Goal: Transaction & Acquisition: Purchase product/service

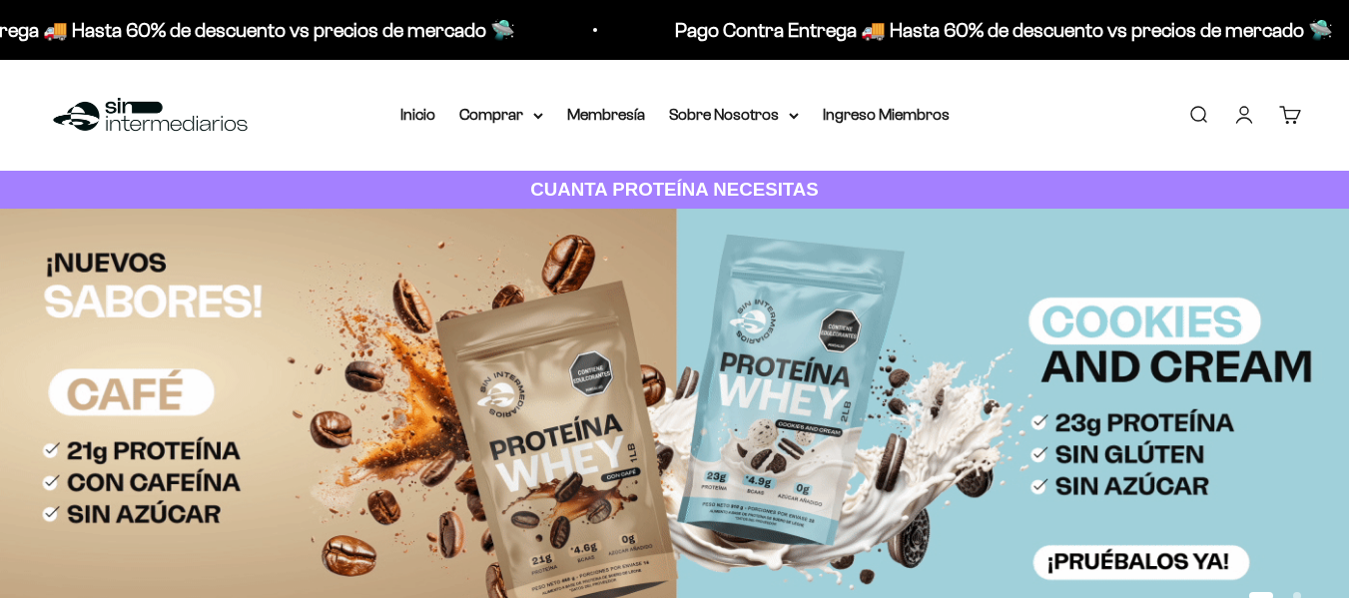
click at [1246, 119] on link "Iniciar sesión" at bounding box center [1245, 115] width 22 height 22
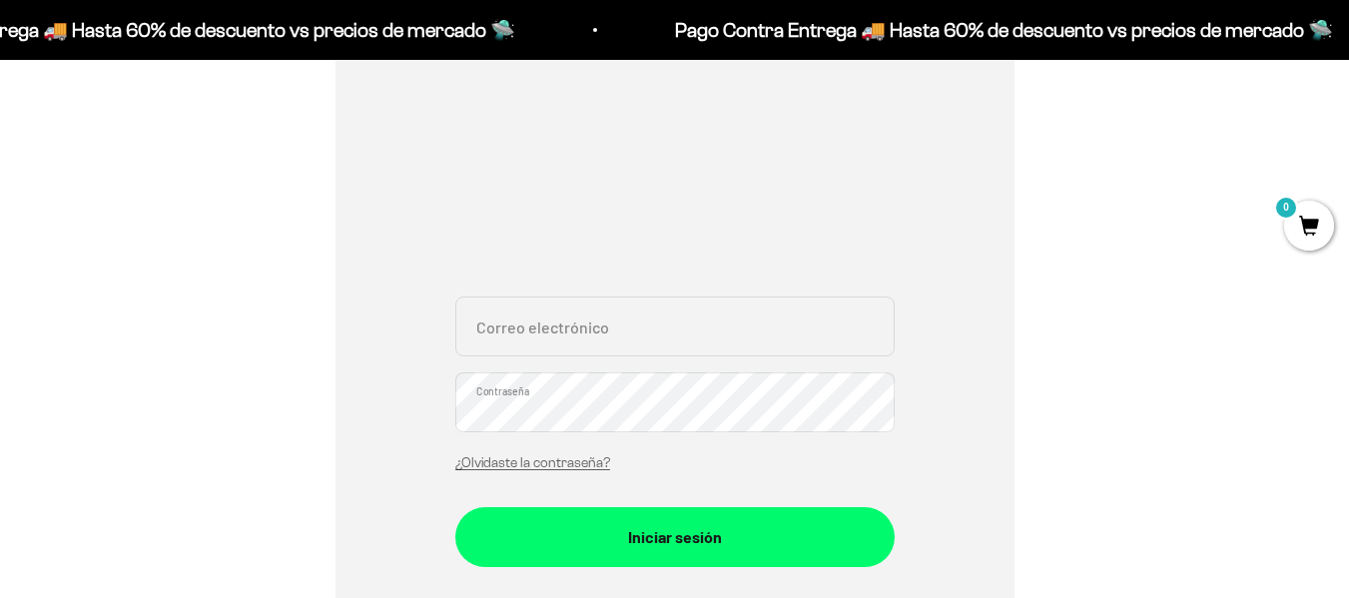
scroll to position [300, 0]
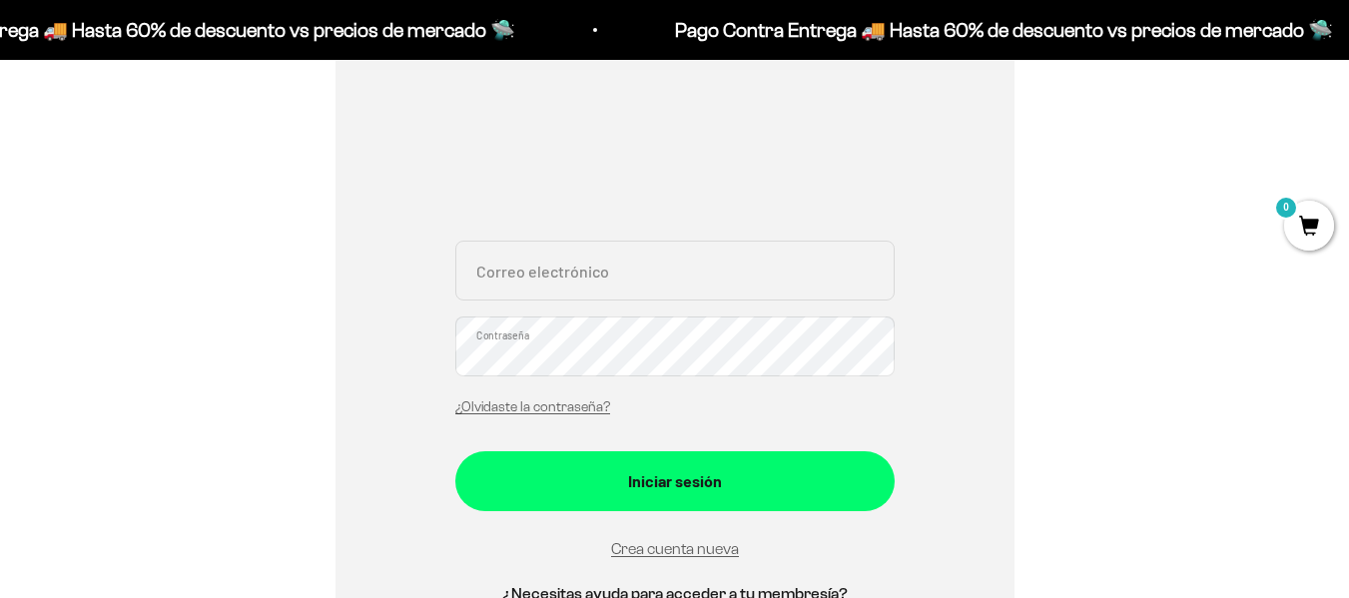
type input "buriticasara@gmail.com"
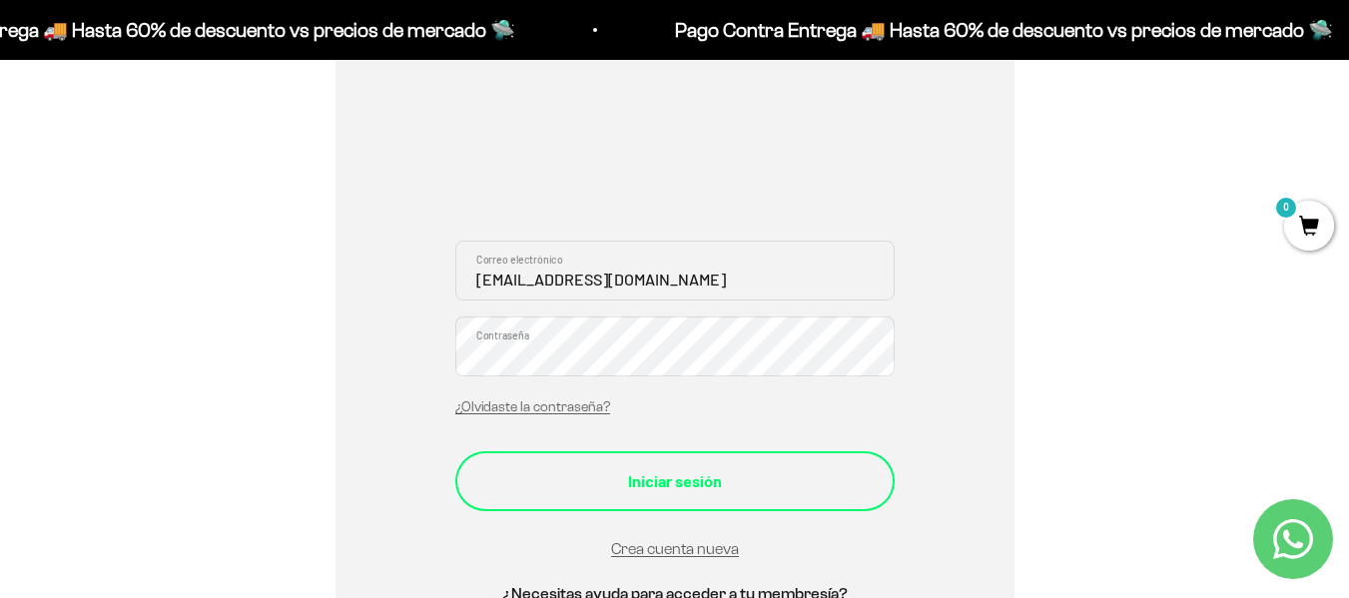
click at [656, 485] on div "Iniciar sesión" at bounding box center [675, 481] width 360 height 26
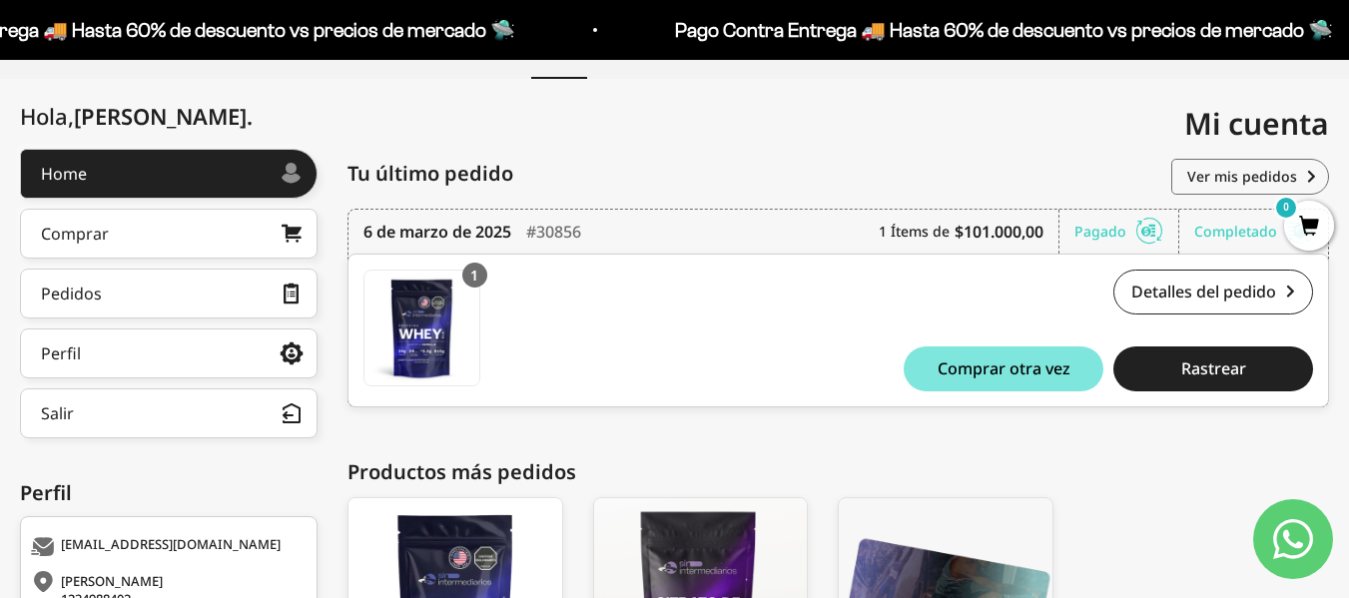
scroll to position [71, 0]
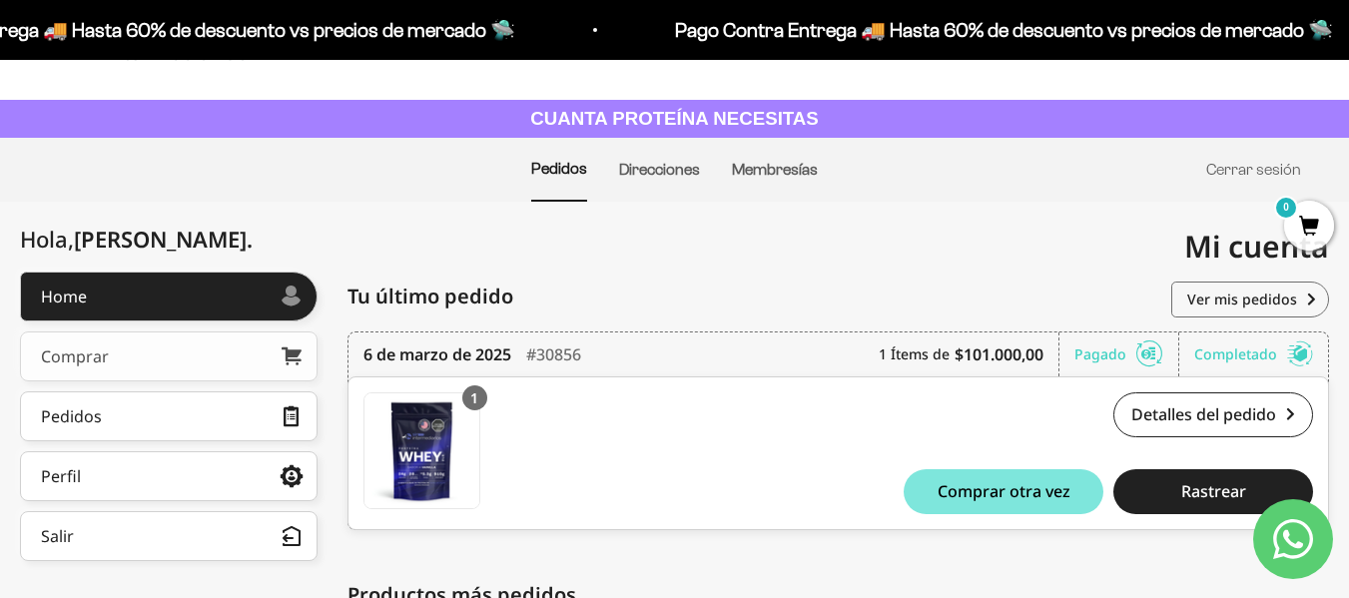
click at [110, 352] on link "Comprar" at bounding box center [169, 357] width 298 height 50
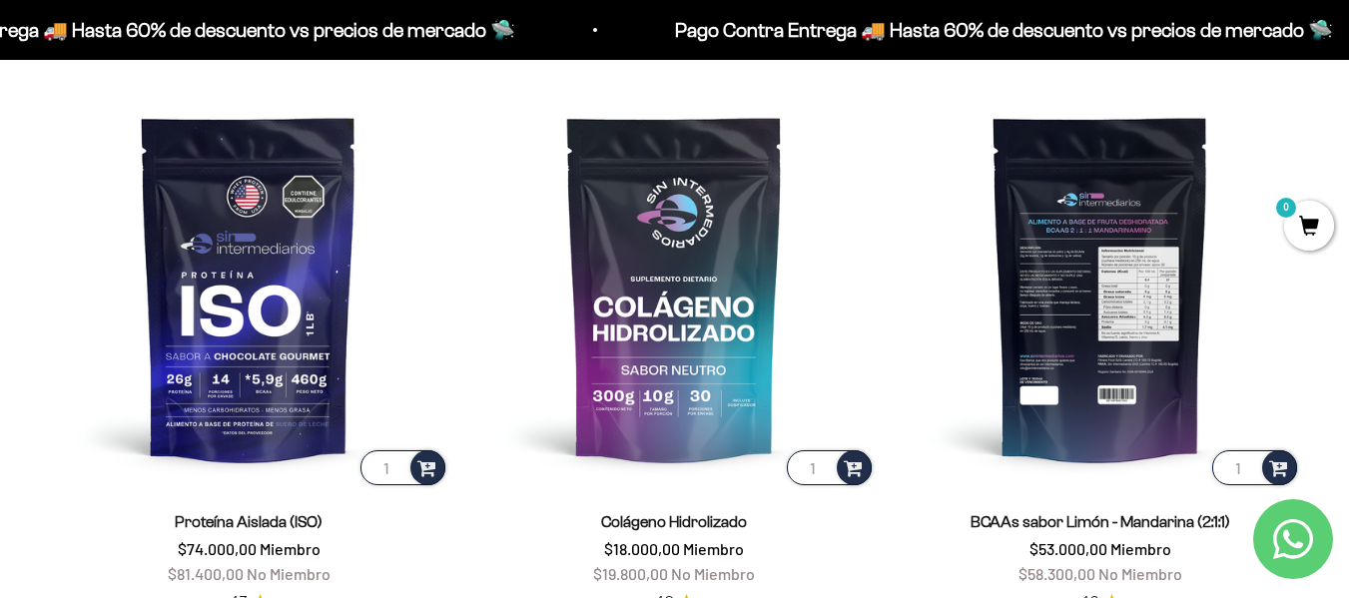
scroll to position [899, 0]
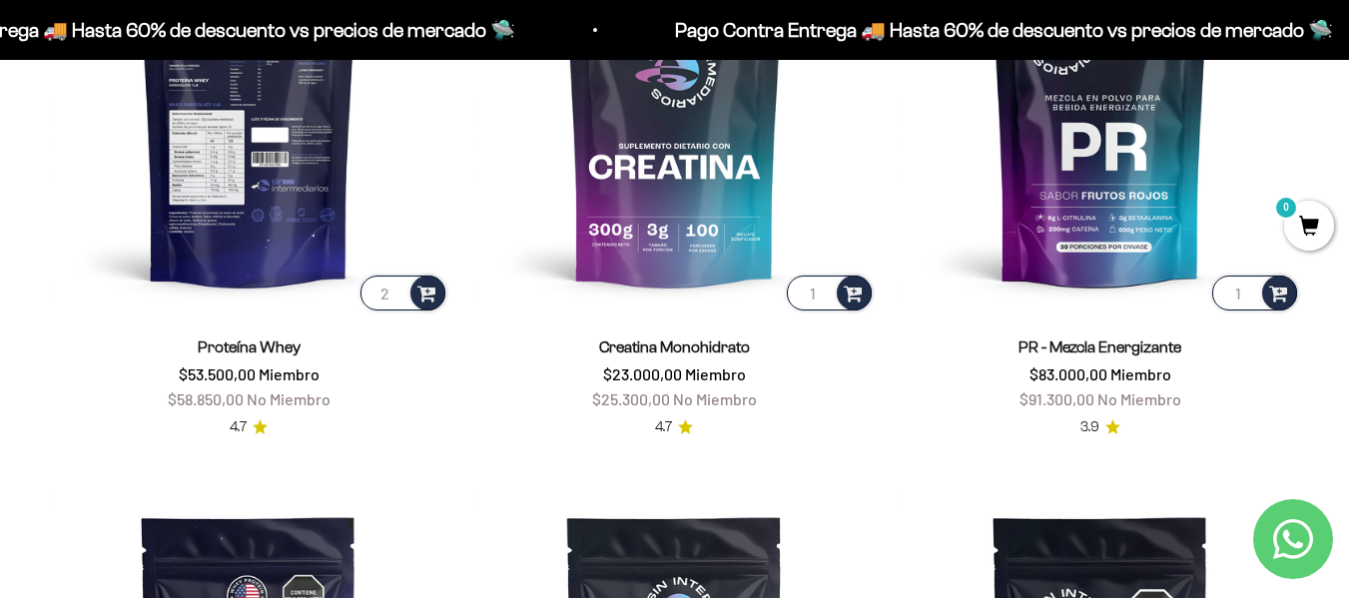
type input "2"
click at [395, 288] on input "2" at bounding box center [403, 293] width 85 height 35
click at [423, 286] on span at bounding box center [427, 292] width 19 height 23
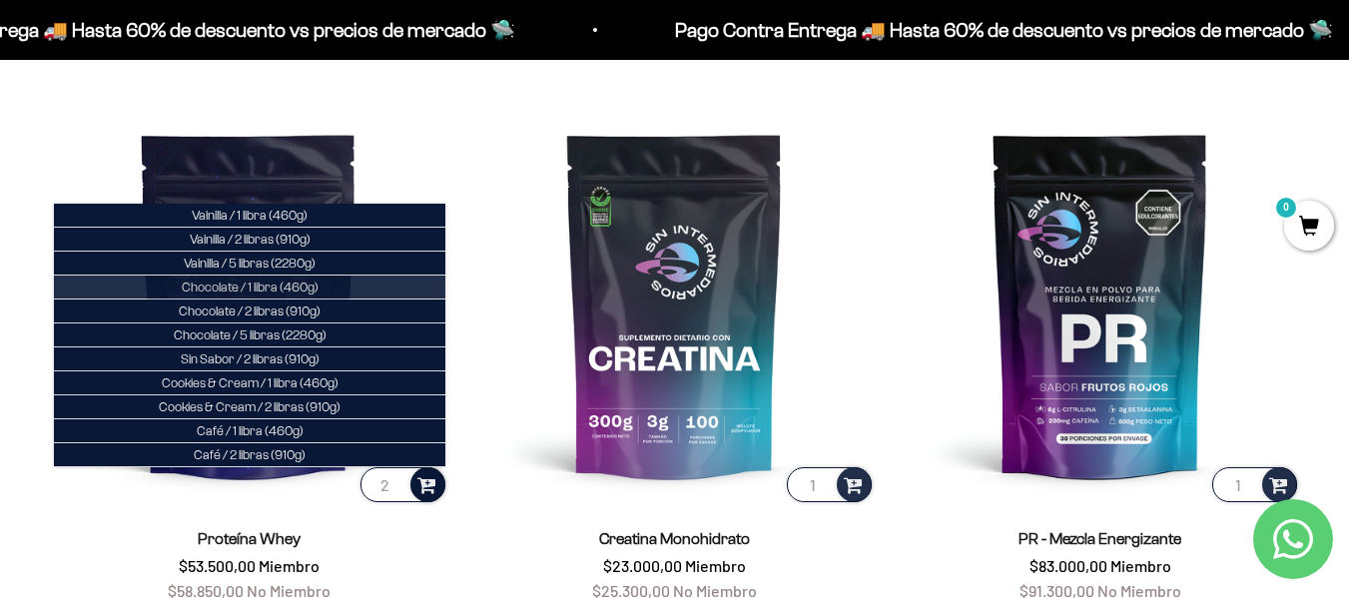
scroll to position [699, 0]
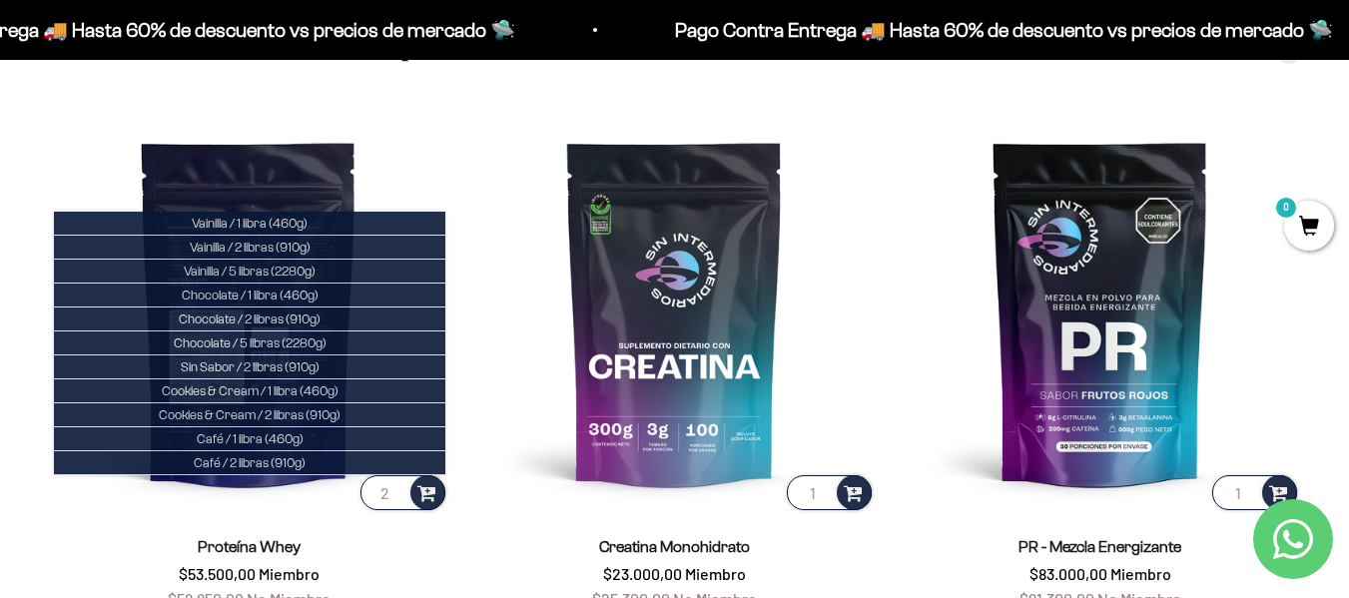
click at [420, 162] on img at bounding box center [249, 313] width 402 height 402
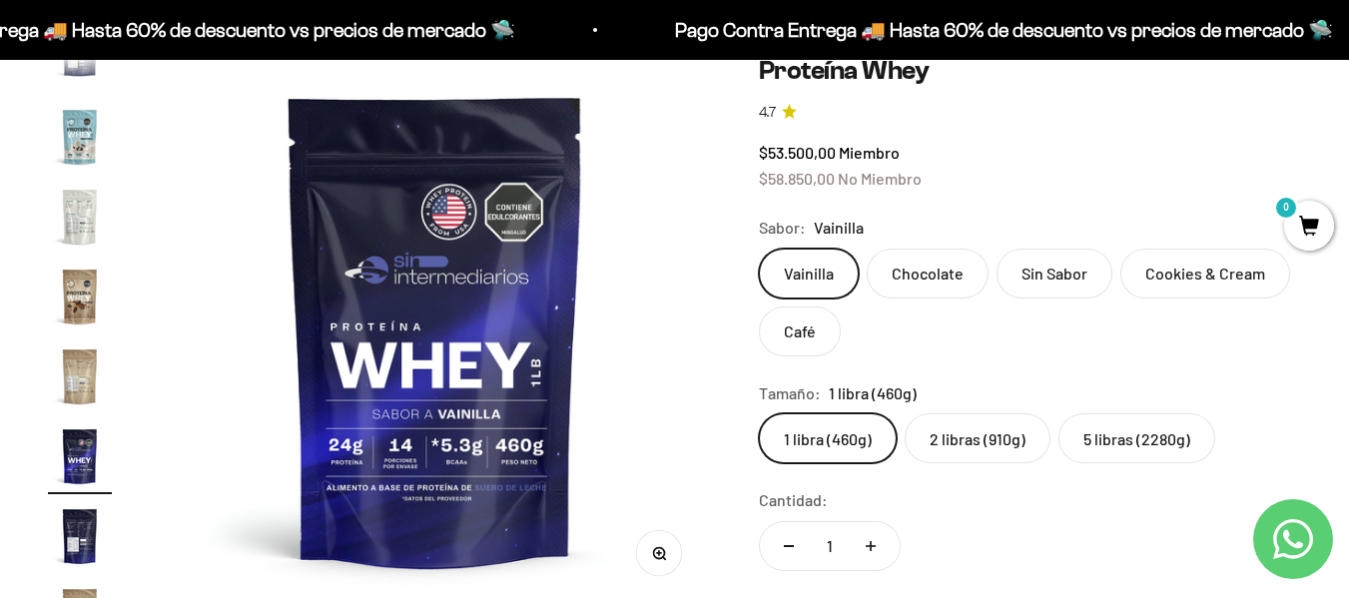
scroll to position [200, 0]
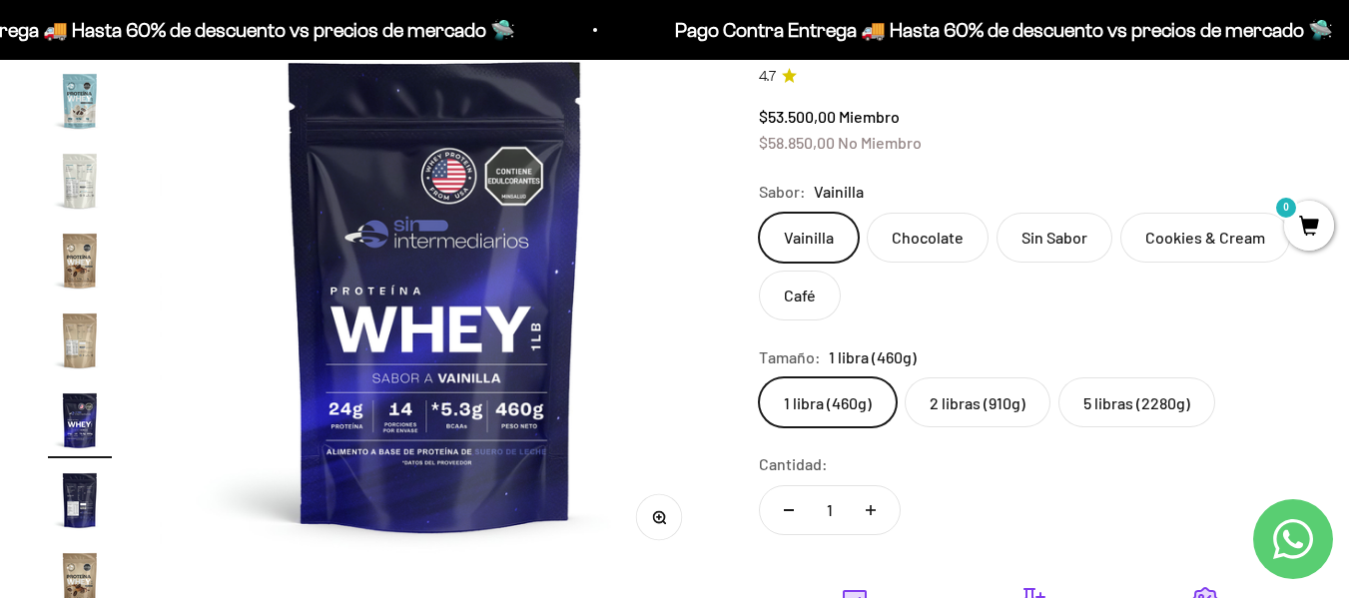
click at [976, 401] on label "2 libras (910g)" at bounding box center [978, 403] width 146 height 50
click at [759, 378] on input "2 libras (910g)" at bounding box center [758, 377] width 1 height 1
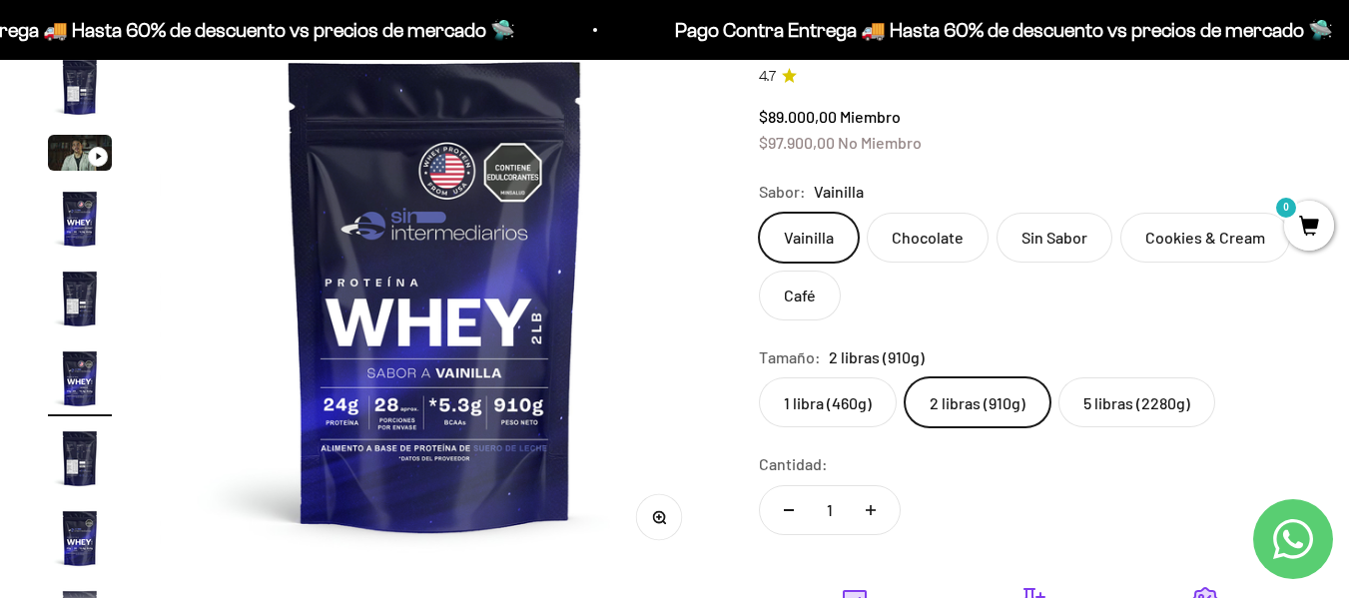
scroll to position [37, 0]
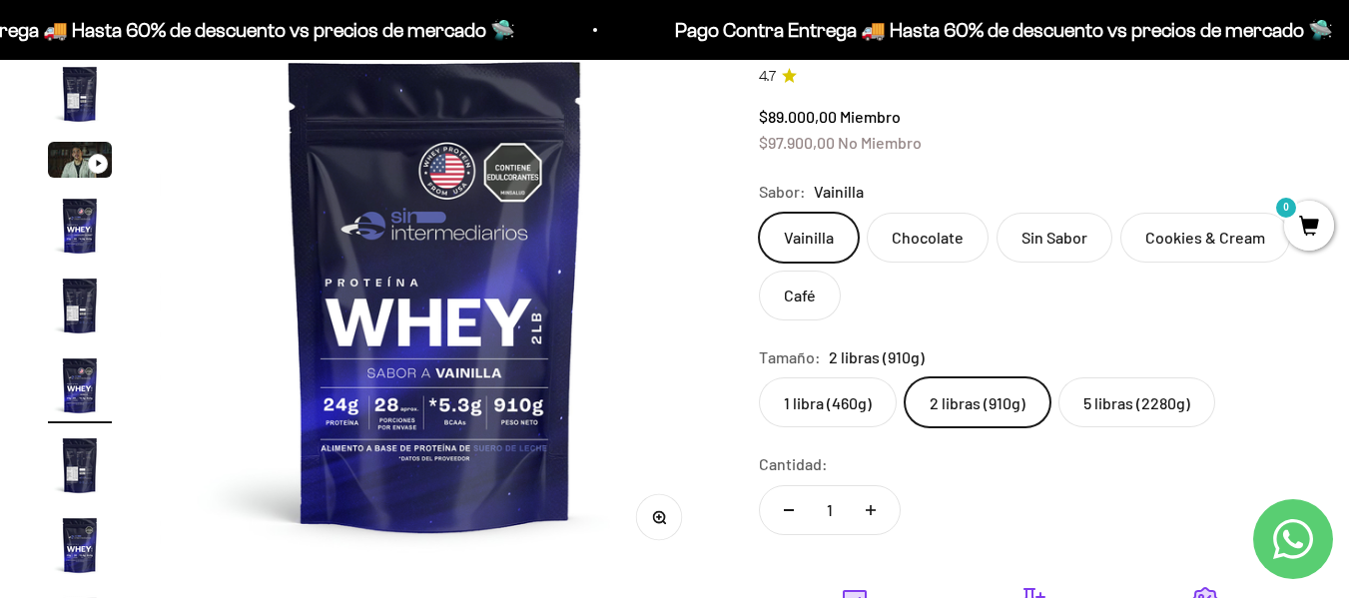
click at [820, 393] on label "1 libra (460g)" at bounding box center [828, 403] width 138 height 50
click at [759, 378] on input "1 libra (460g)" at bounding box center [758, 377] width 1 height 1
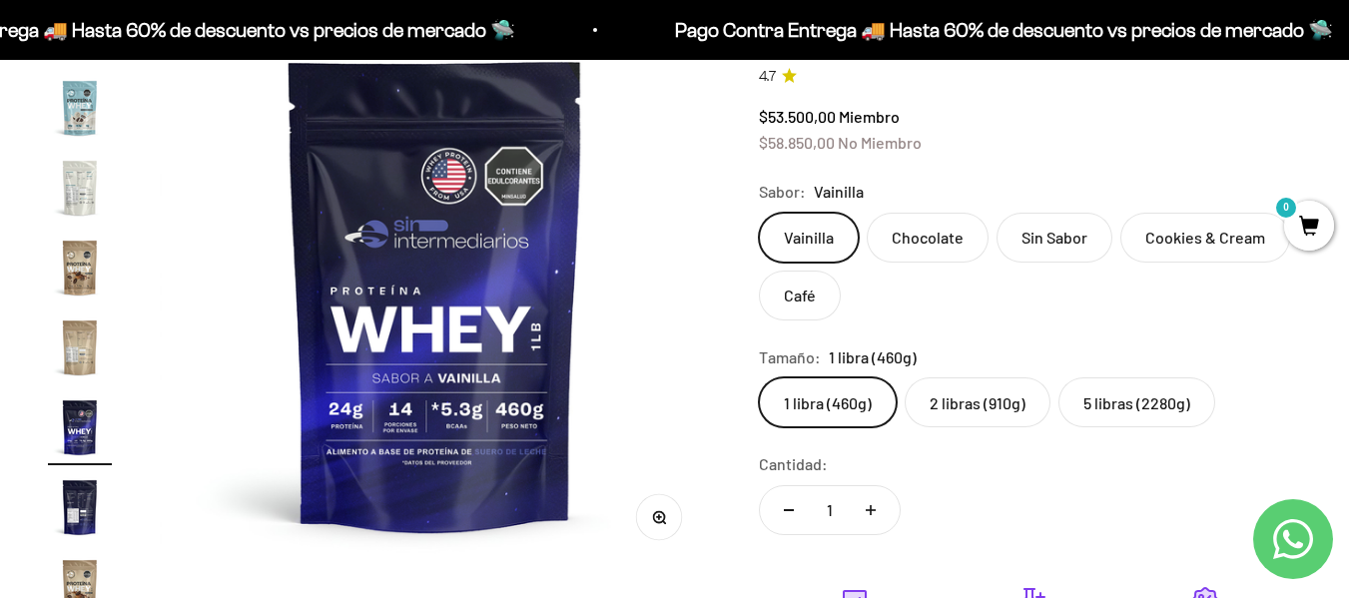
scroll to position [961, 0]
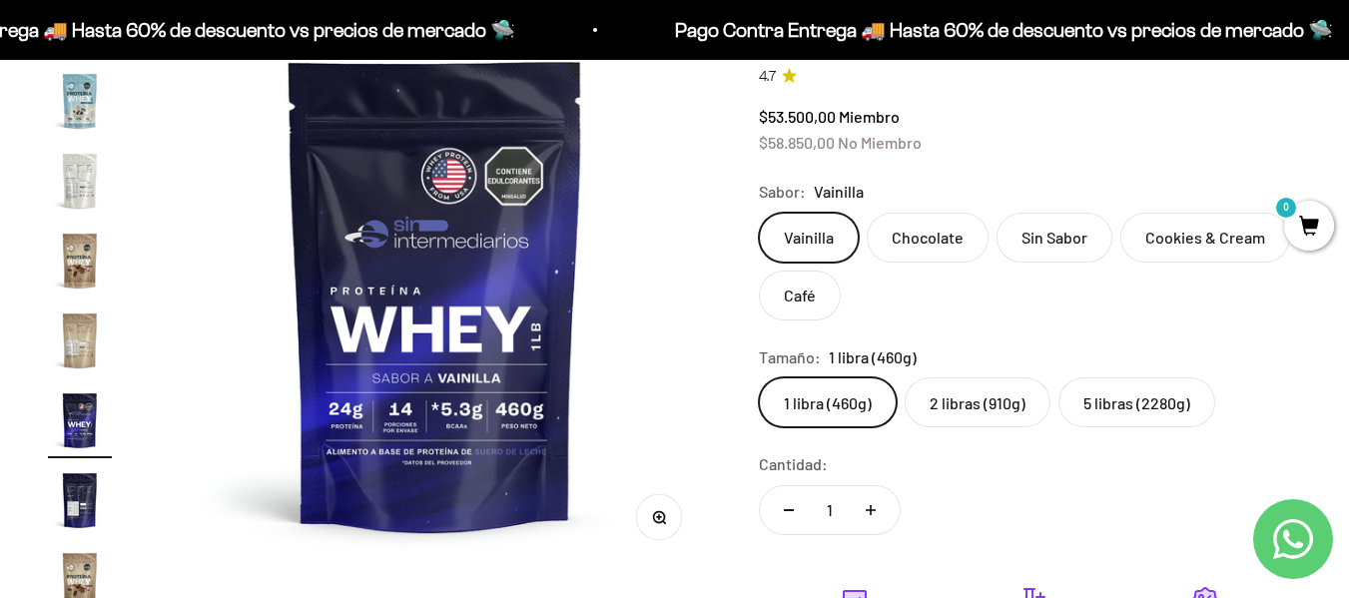
click at [984, 411] on label "2 libras (910g)" at bounding box center [978, 403] width 146 height 50
click at [759, 378] on input "2 libras (910g)" at bounding box center [758, 377] width 1 height 1
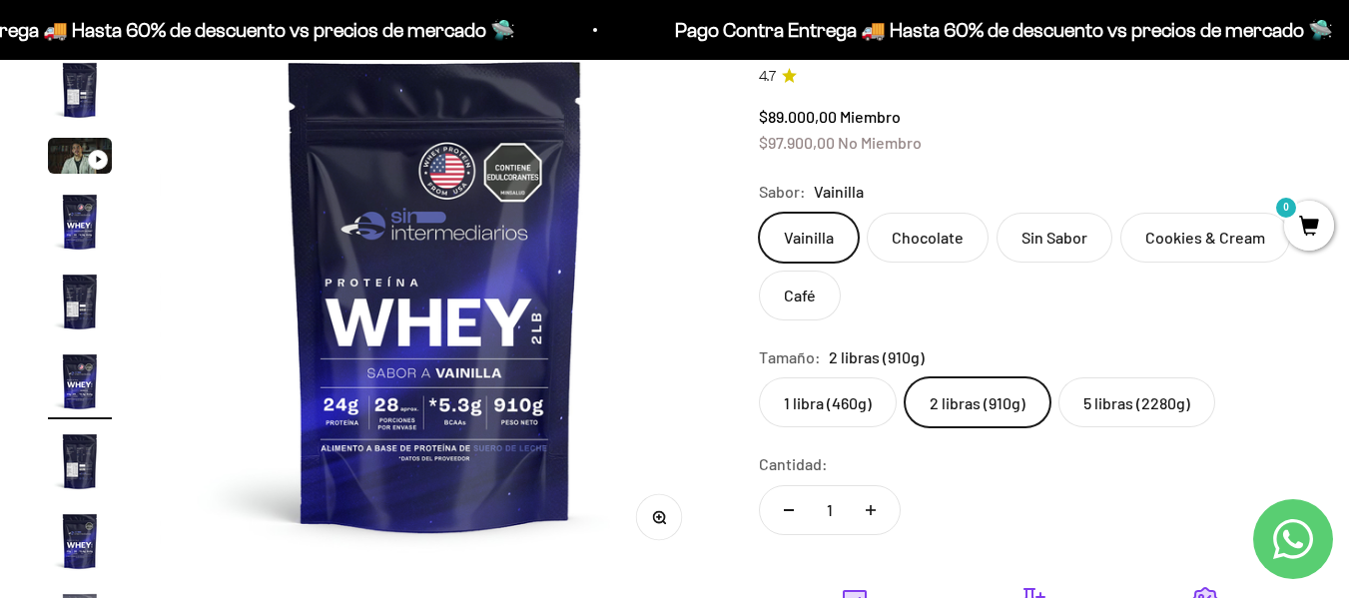
scroll to position [37, 0]
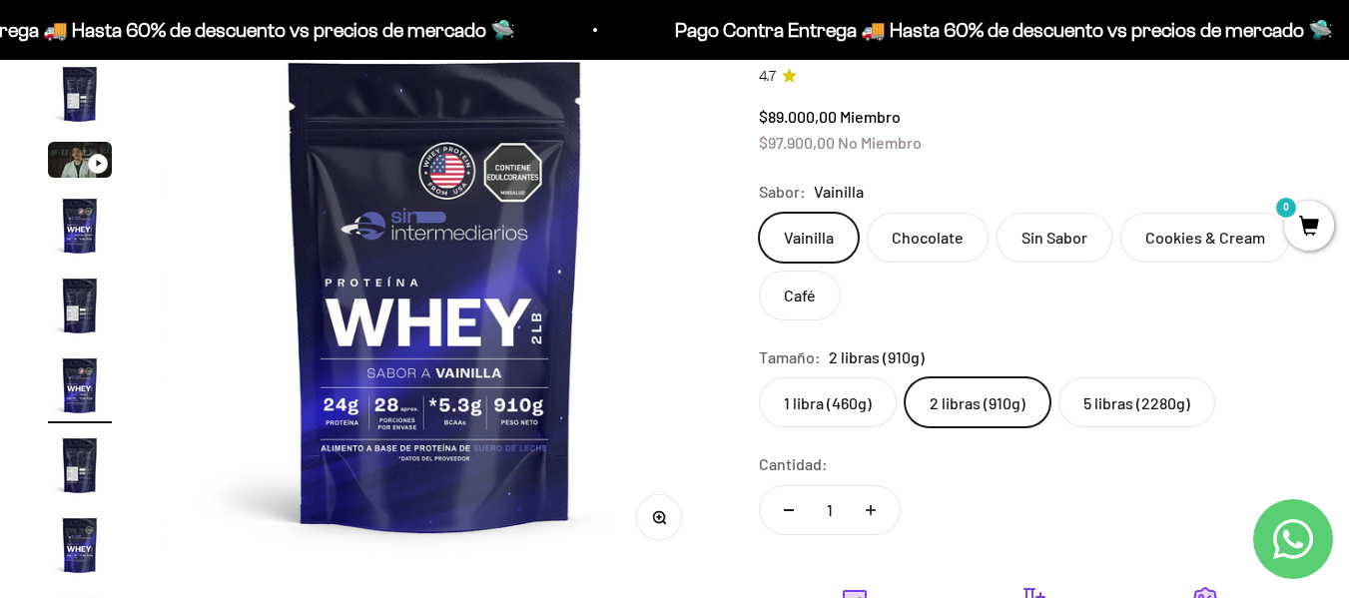
click at [1136, 410] on label "5 libras (2280g)" at bounding box center [1137, 403] width 157 height 50
click at [759, 378] on input "5 libras (2280g)" at bounding box center [758, 377] width 1 height 1
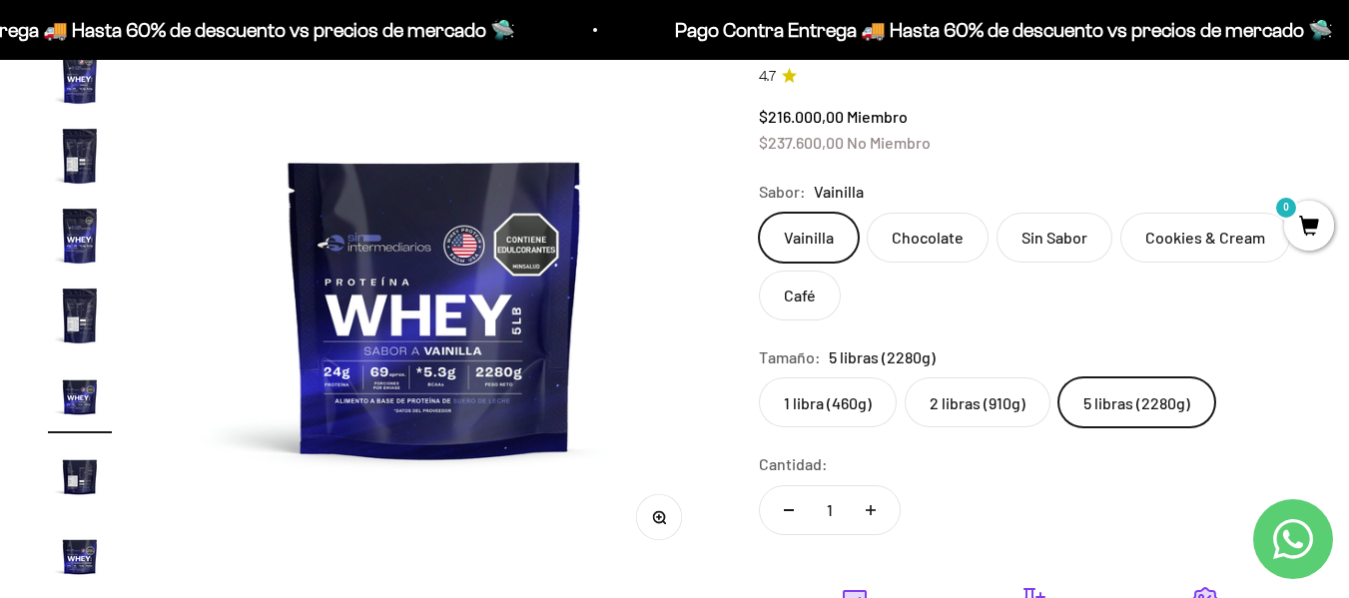
scroll to position [357, 0]
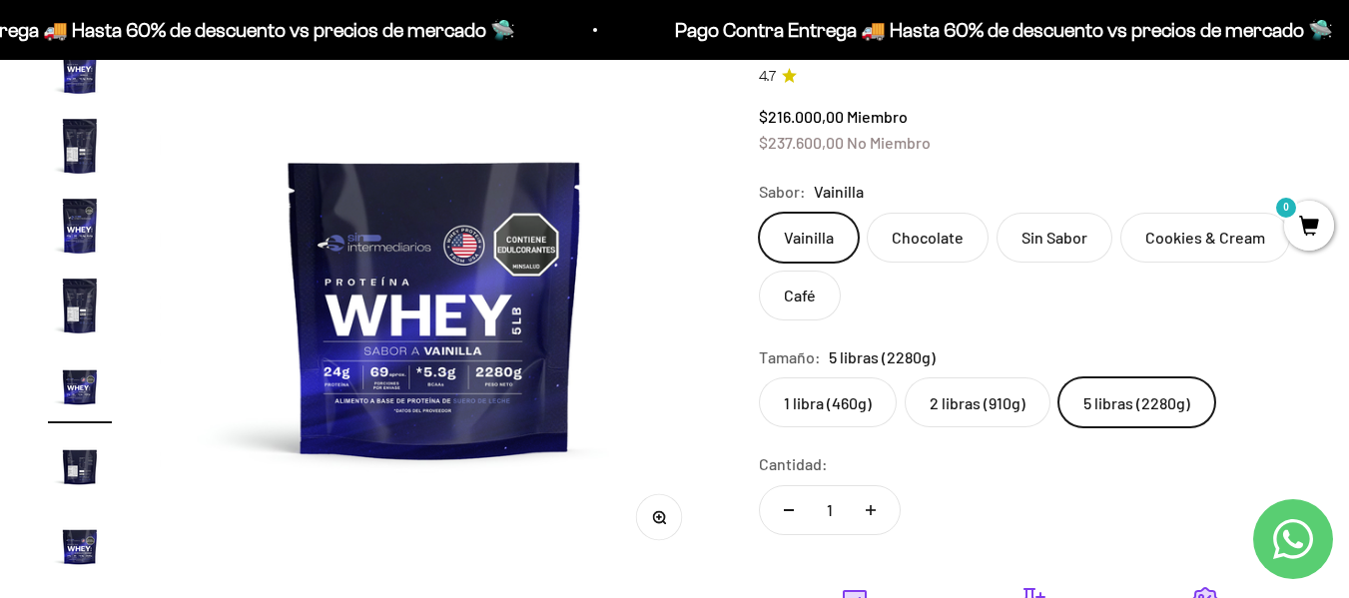
click at [973, 395] on label "2 libras (910g)" at bounding box center [978, 403] width 146 height 50
click at [759, 378] on input "2 libras (910g)" at bounding box center [758, 377] width 1 height 1
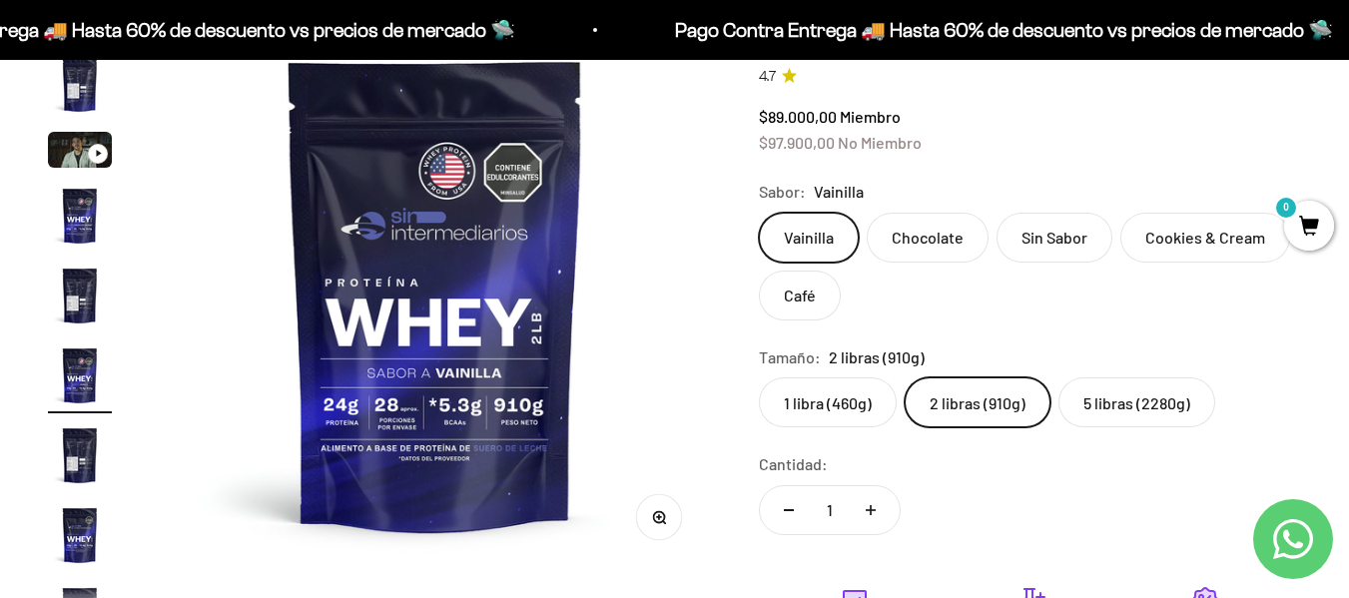
scroll to position [37, 0]
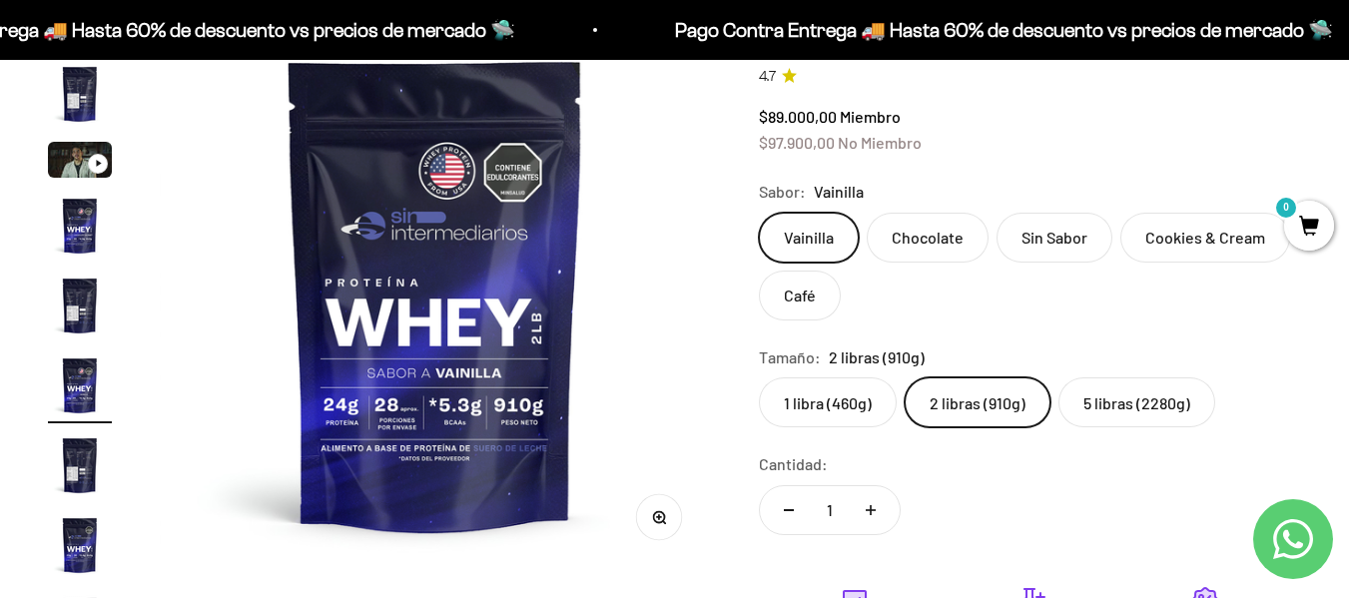
click at [1151, 401] on label "5 libras (2280g)" at bounding box center [1137, 403] width 157 height 50
click at [759, 378] on input "5 libras (2280g)" at bounding box center [758, 377] width 1 height 1
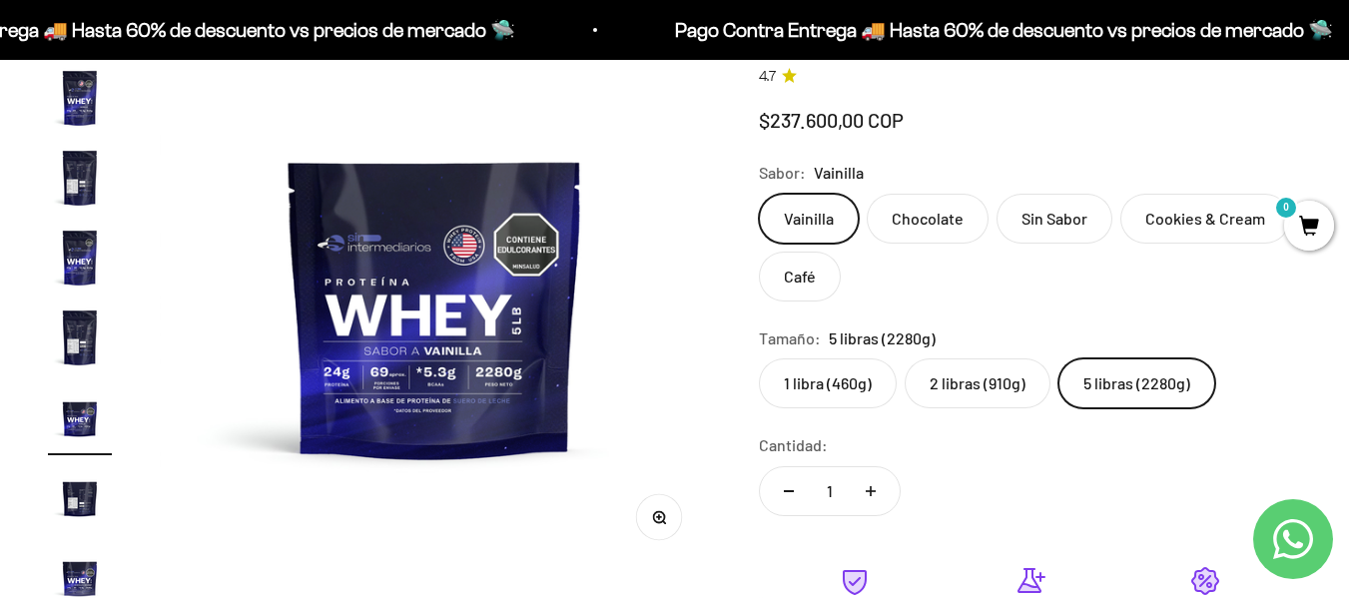
scroll to position [357, 0]
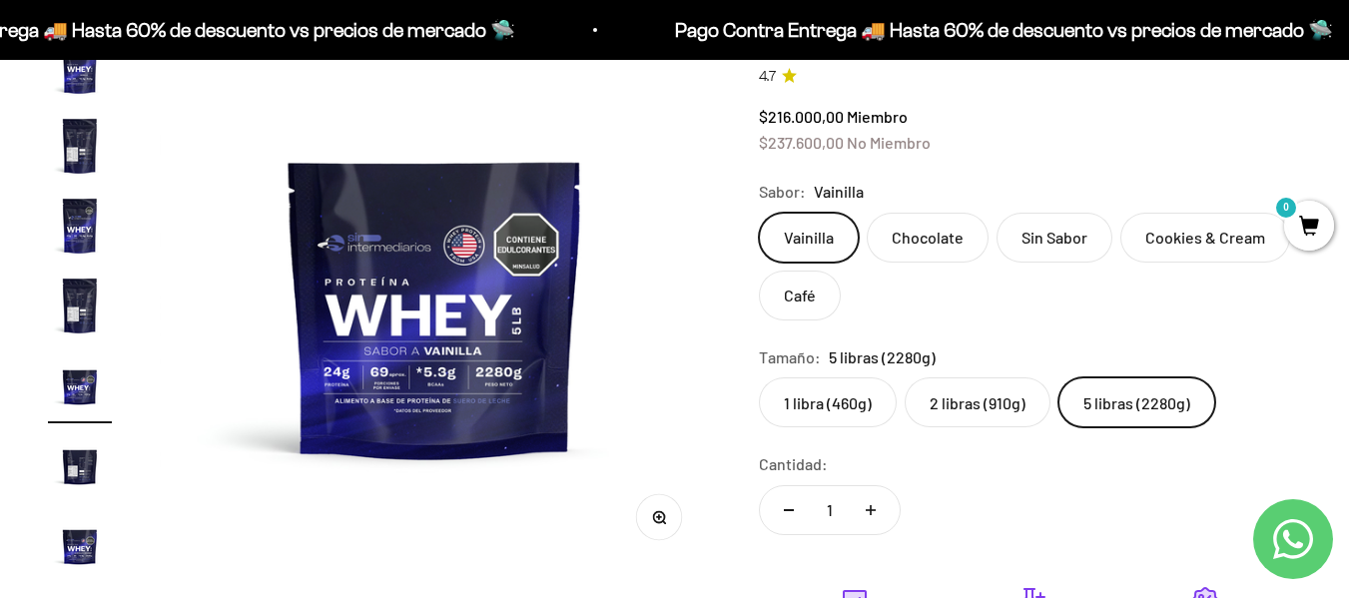
click at [970, 409] on label "2 libras (910g)" at bounding box center [978, 403] width 146 height 50
click at [759, 378] on input "2 libras (910g)" at bounding box center [758, 377] width 1 height 1
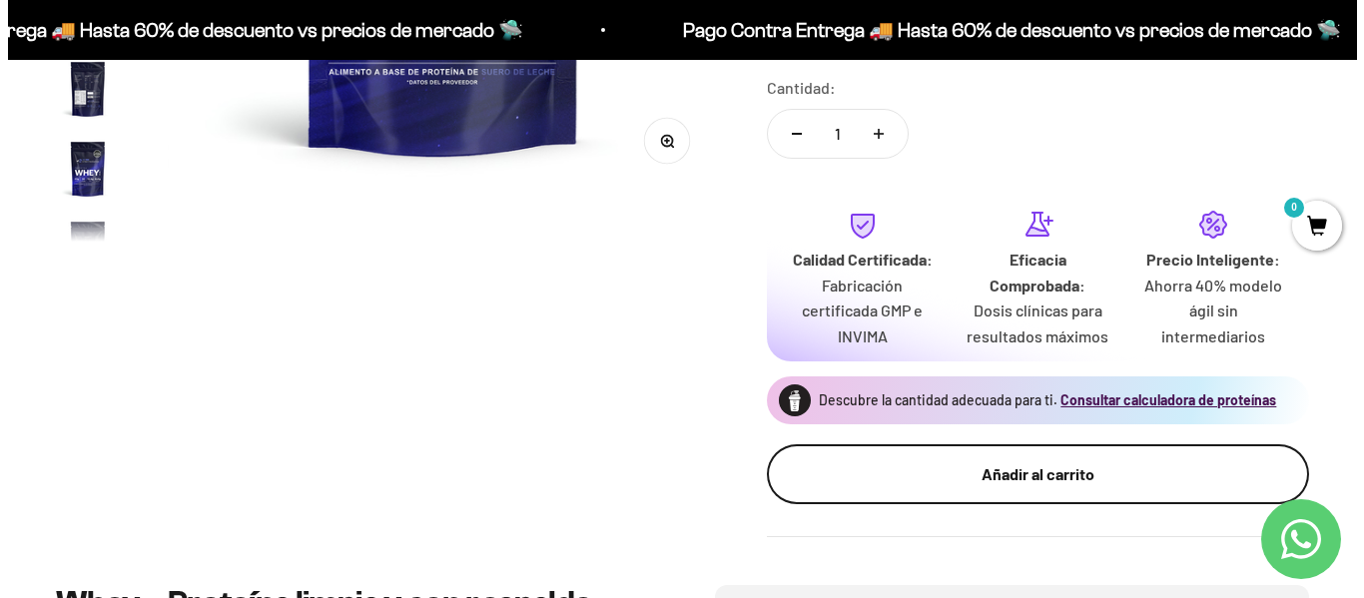
scroll to position [599, 0]
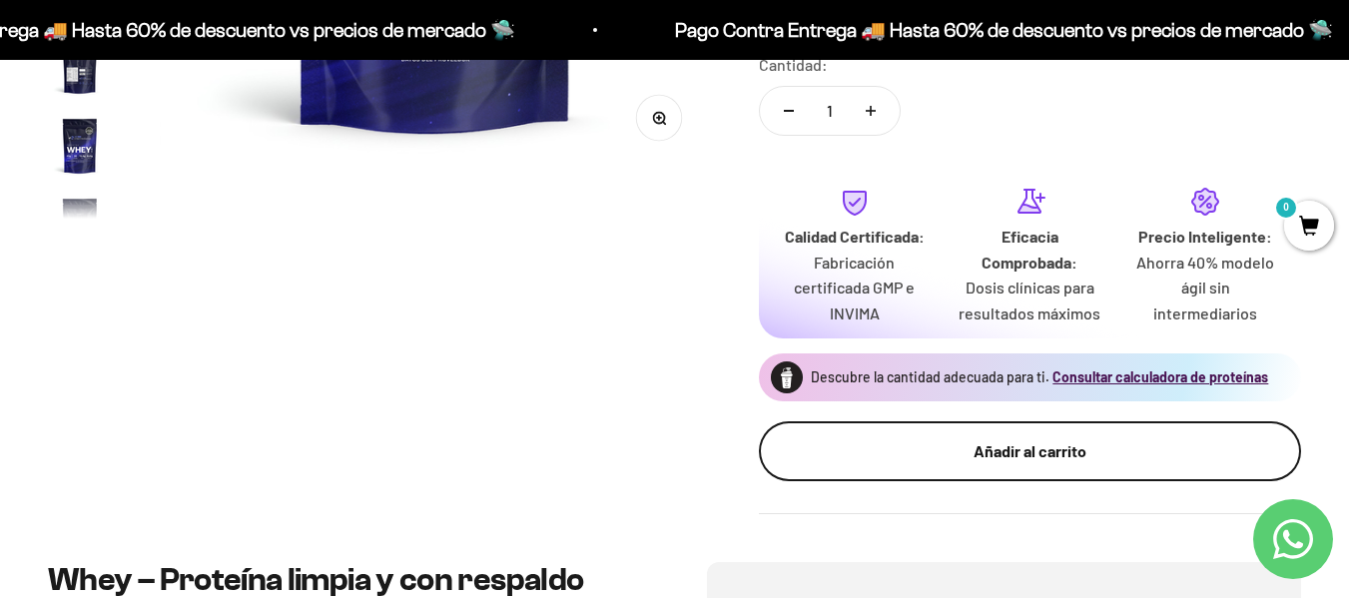
click at [1015, 432] on button "Añadir al carrito" at bounding box center [1030, 452] width 542 height 60
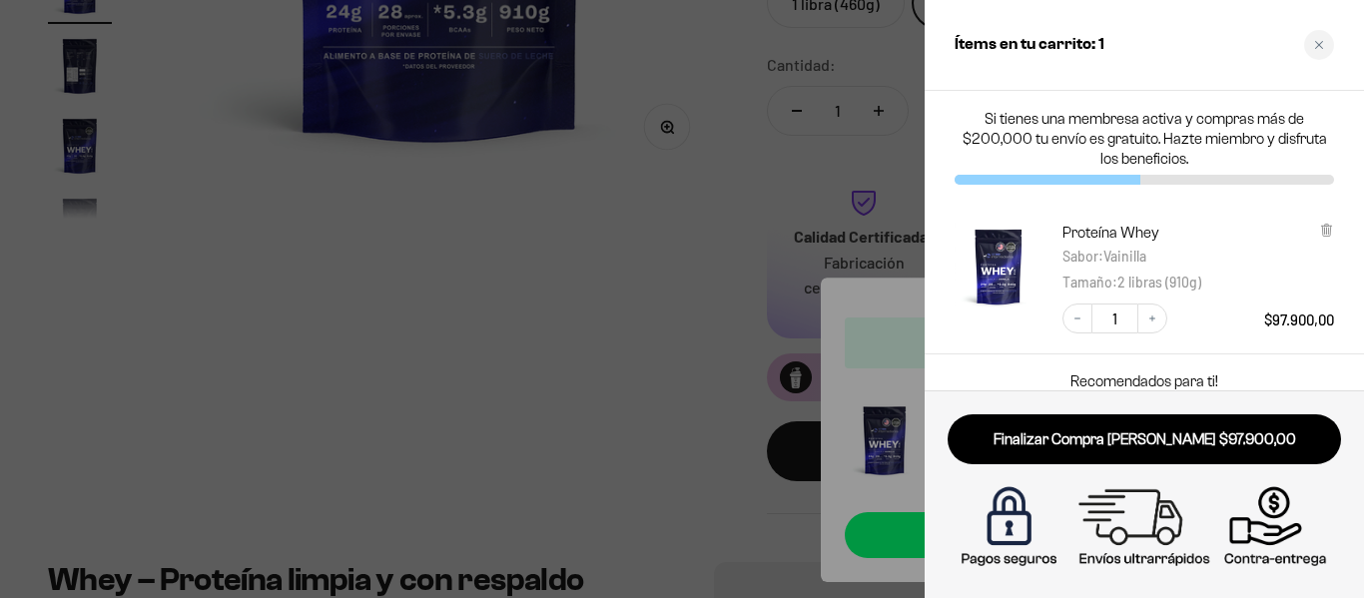
click at [447, 304] on div at bounding box center [682, 299] width 1364 height 598
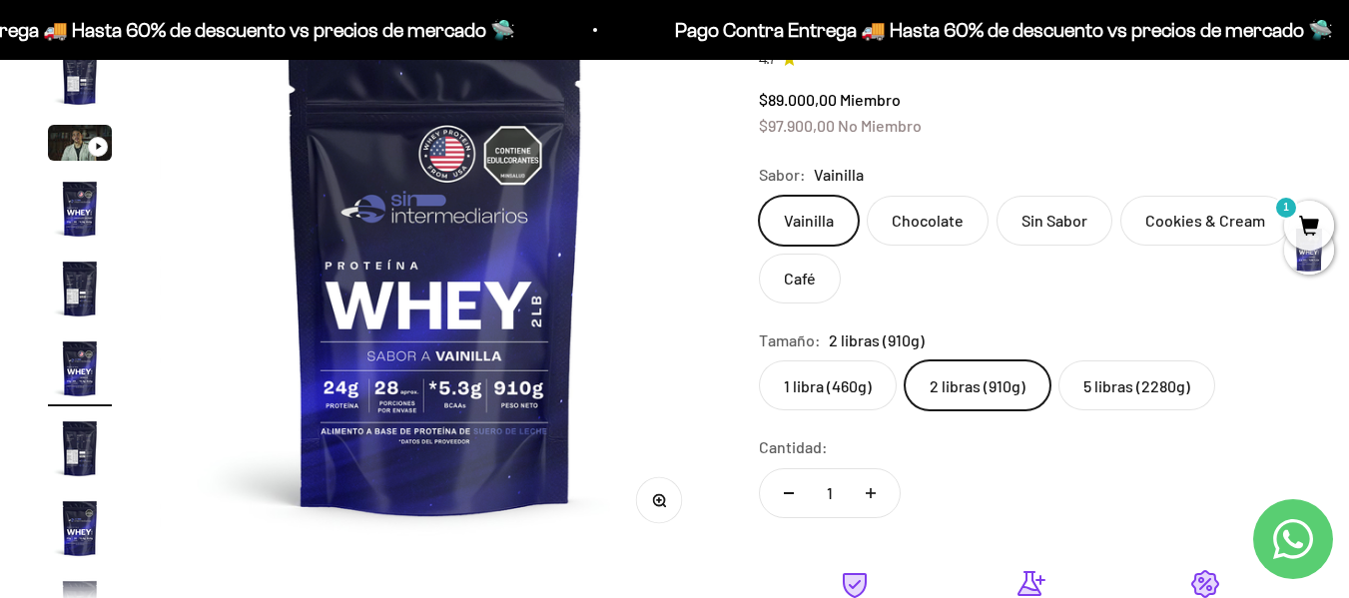
scroll to position [200, 0]
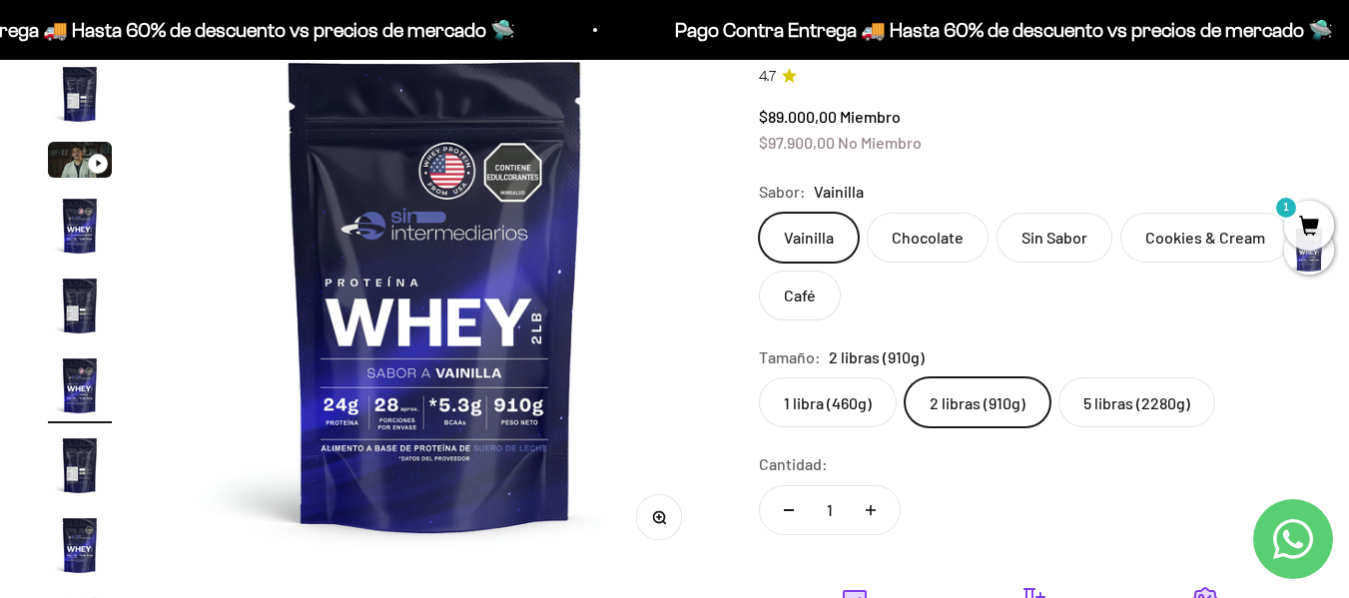
click at [1320, 225] on span "1" at bounding box center [1309, 226] width 50 height 50
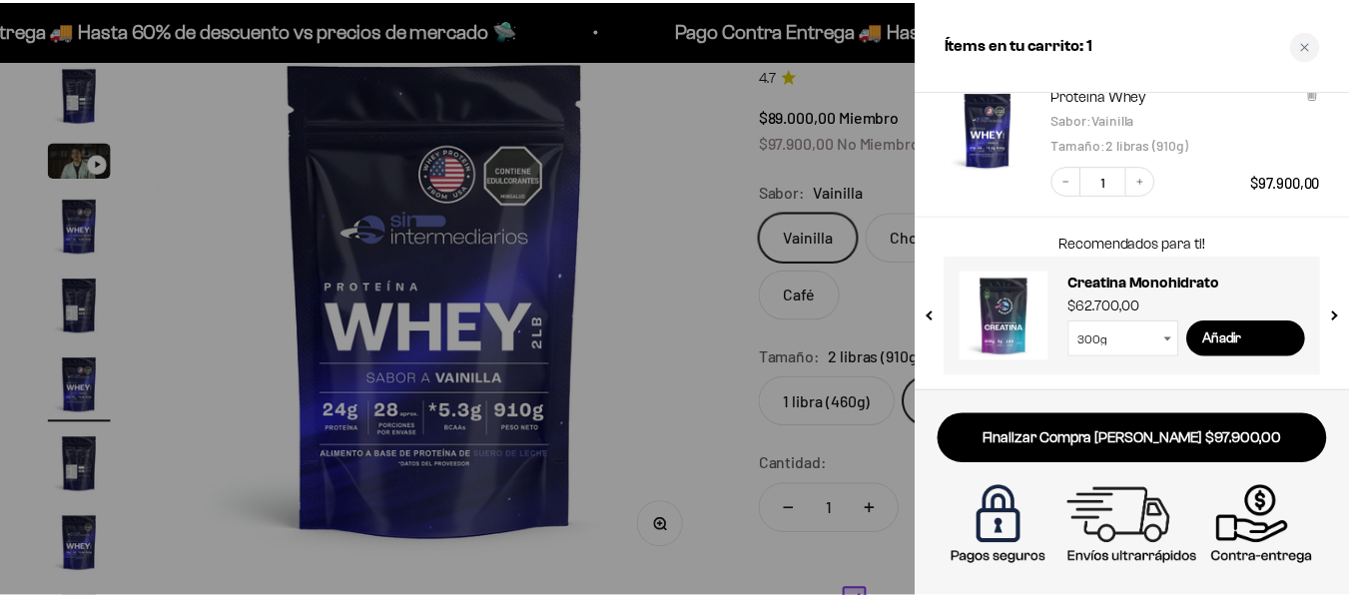
scroll to position [38, 0]
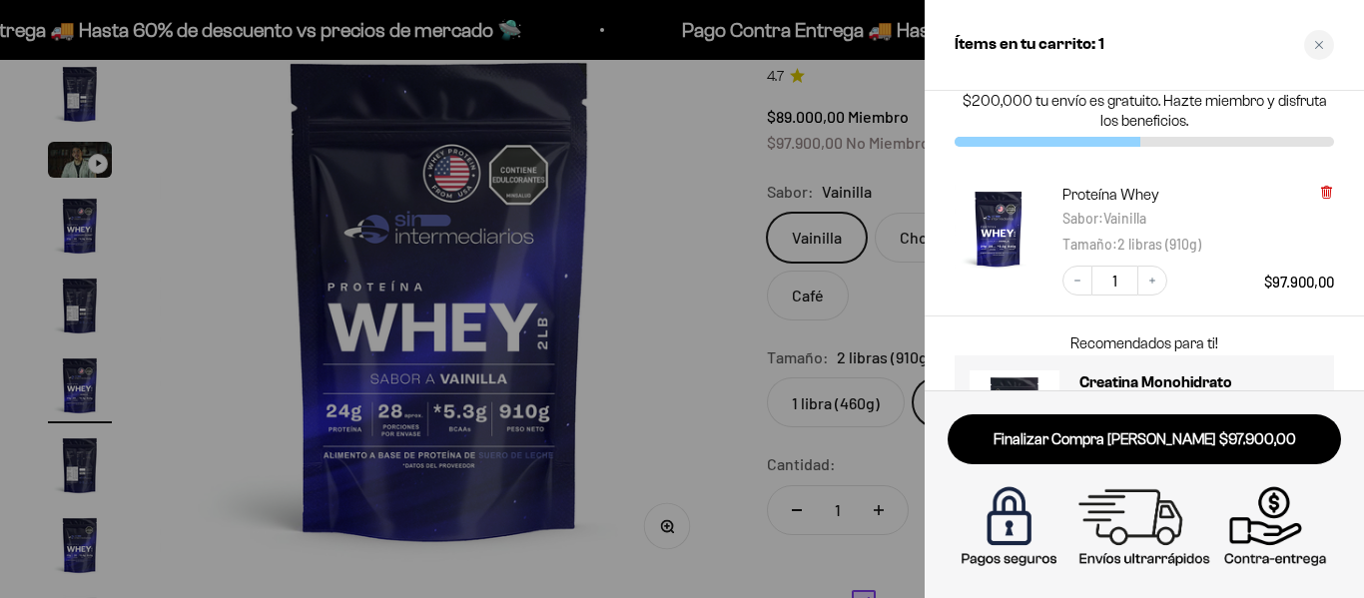
click at [1327, 187] on icon at bounding box center [1326, 191] width 4 height 10
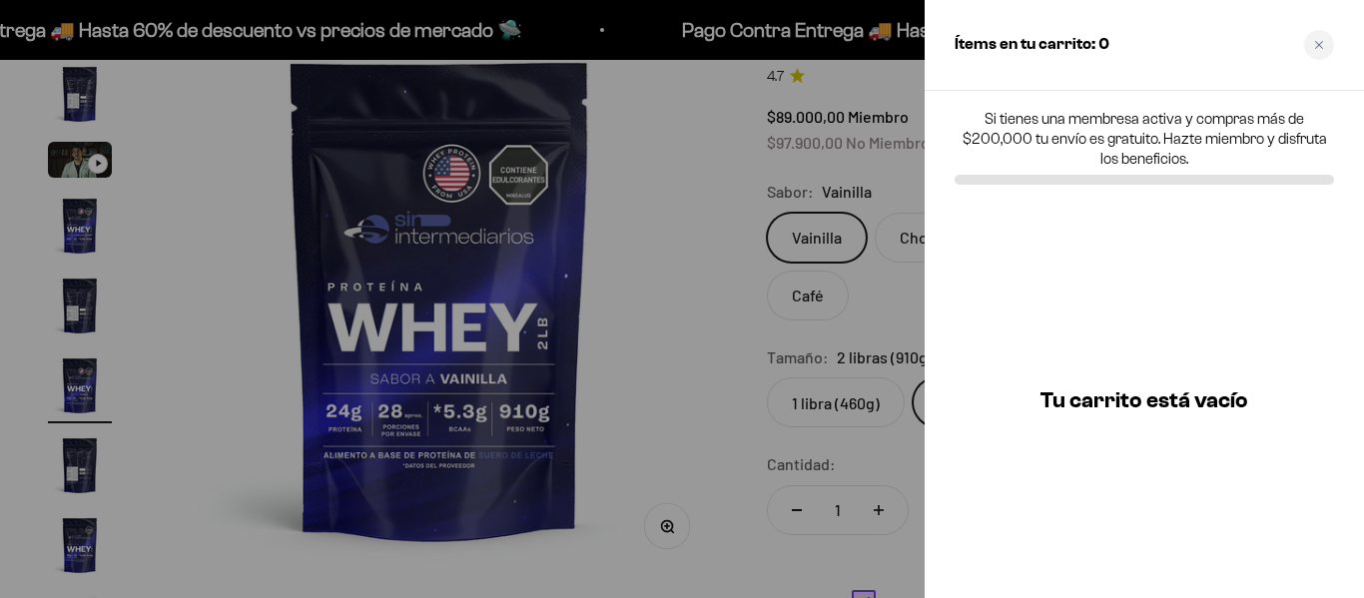
click at [581, 324] on div at bounding box center [682, 299] width 1364 height 598
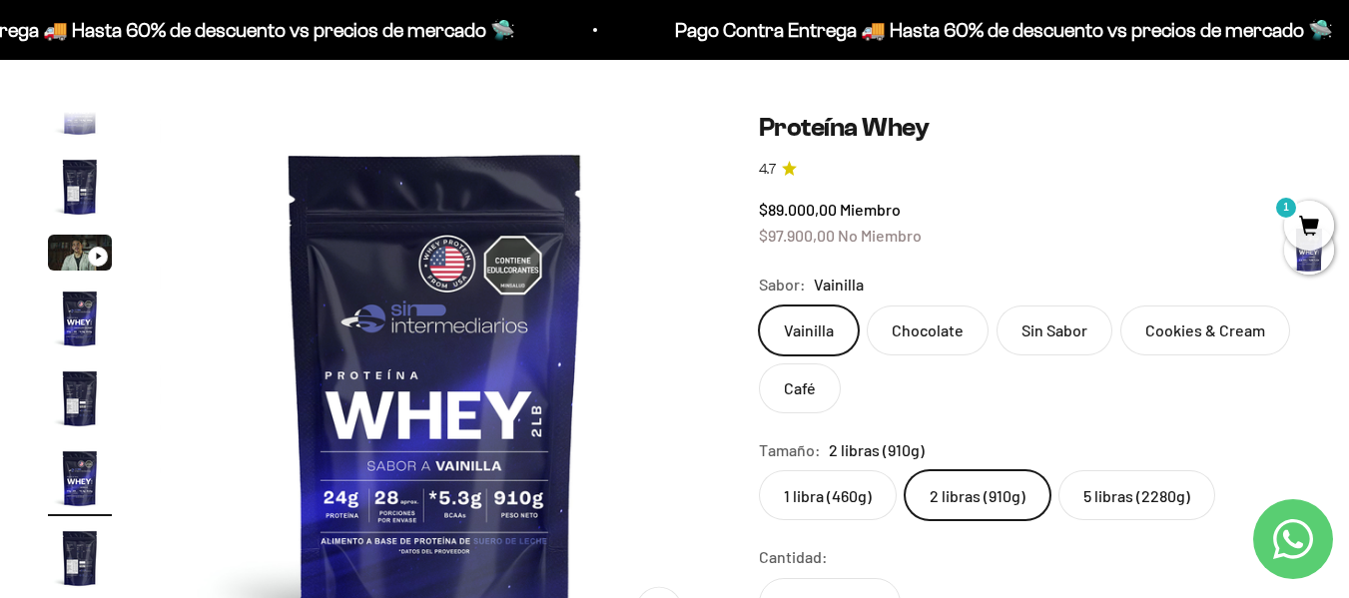
scroll to position [100, 0]
